Goal: Check status: Check status

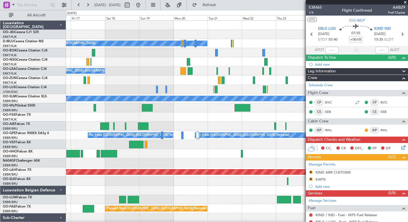
click at [102, 29] on div "No Crew Planned Maint [GEOGRAPHIC_DATA]-[GEOGRAPHIC_DATA] No Crew Kortrijk-[GEO…" at bounding box center [237, 131] width 342 height 220
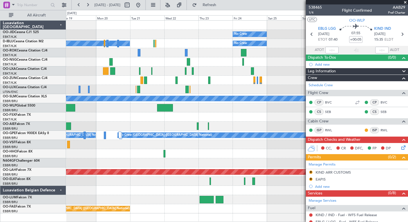
click at [138, 59] on div at bounding box center [237, 61] width 342 height 9
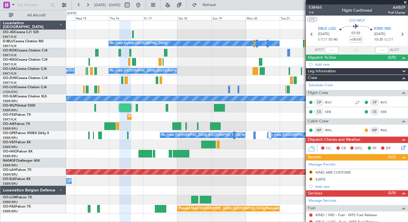
click at [354, 50] on fb-app "[DATE] - [DATE] Refresh Quick Links All Aircraft No Crew No Crew Kortrijk-[GEOG…" at bounding box center [204, 112] width 408 height 217
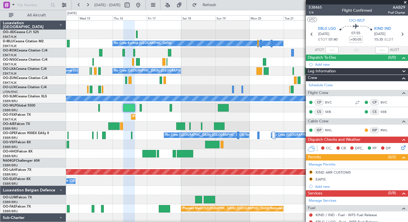
click at [234, 29] on div "No Crew No Crew Kortrijk-[GEOGRAPHIC_DATA] No Crew Owner [GEOGRAPHIC_DATA]-[GEO…" at bounding box center [237, 131] width 342 height 220
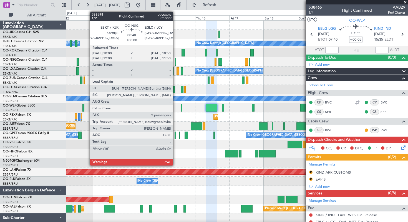
click at [176, 62] on div at bounding box center [175, 61] width 1 height 7
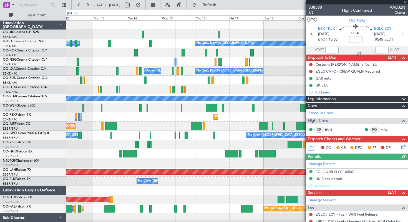
click at [313, 7] on span "538598" at bounding box center [315, 7] width 13 height 6
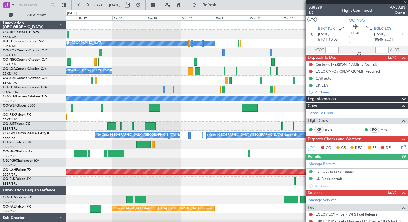
click at [138, 67] on div "No Crew [GEOGRAPHIC_DATA] ([GEOGRAPHIC_DATA] National) Owner [GEOGRAPHIC_DATA]-…" at bounding box center [237, 70] width 342 height 9
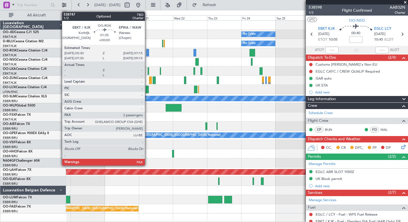
click at [147, 53] on div at bounding box center [147, 52] width 2 height 7
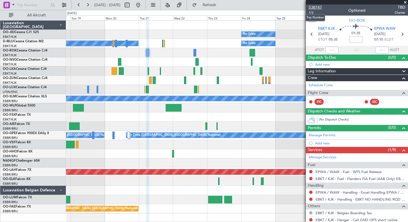
click at [319, 7] on span "538747" at bounding box center [315, 7] width 13 height 6
click at [406, 2] on span at bounding box center [406, 2] width 6 height 5
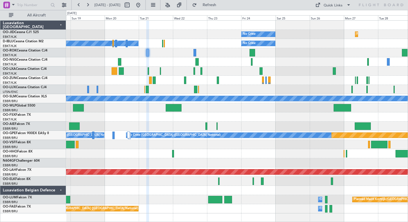
type input "0"
click at [333, 4] on div "Quick Links" at bounding box center [333, 6] width 19 height 6
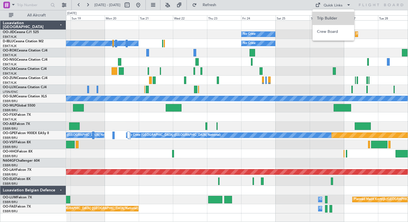
click at [325, 18] on button "Trip Builder" at bounding box center [334, 18] width 42 height 13
click at [214, 4] on button "Refresh" at bounding box center [206, 5] width 33 height 9
